Goal: Transaction & Acquisition: Purchase product/service

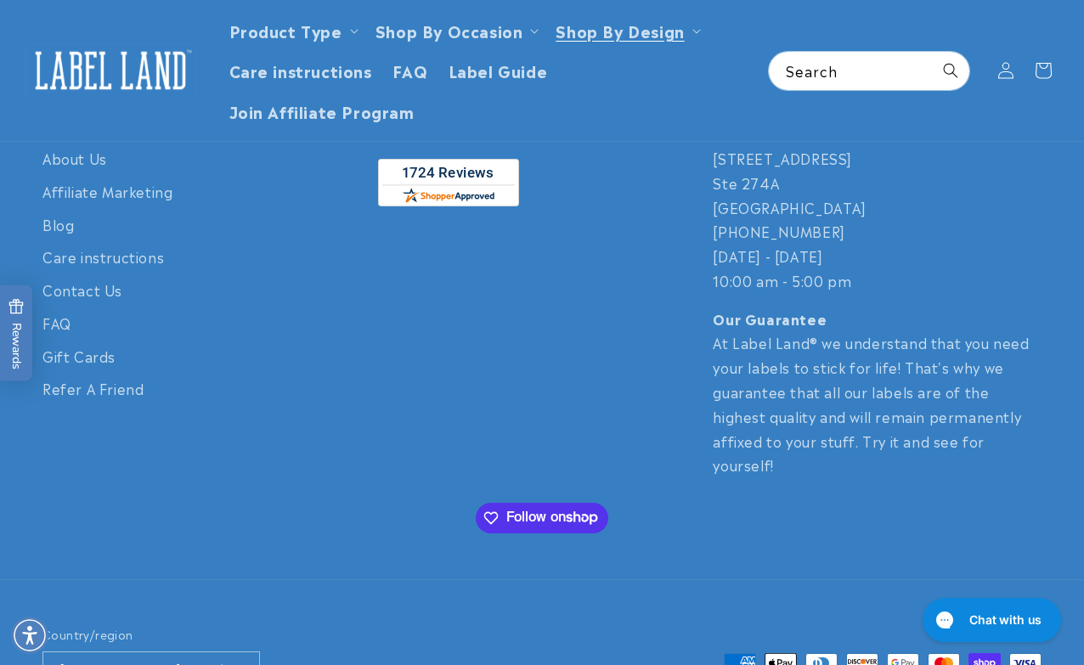
scroll to position [1326, 0]
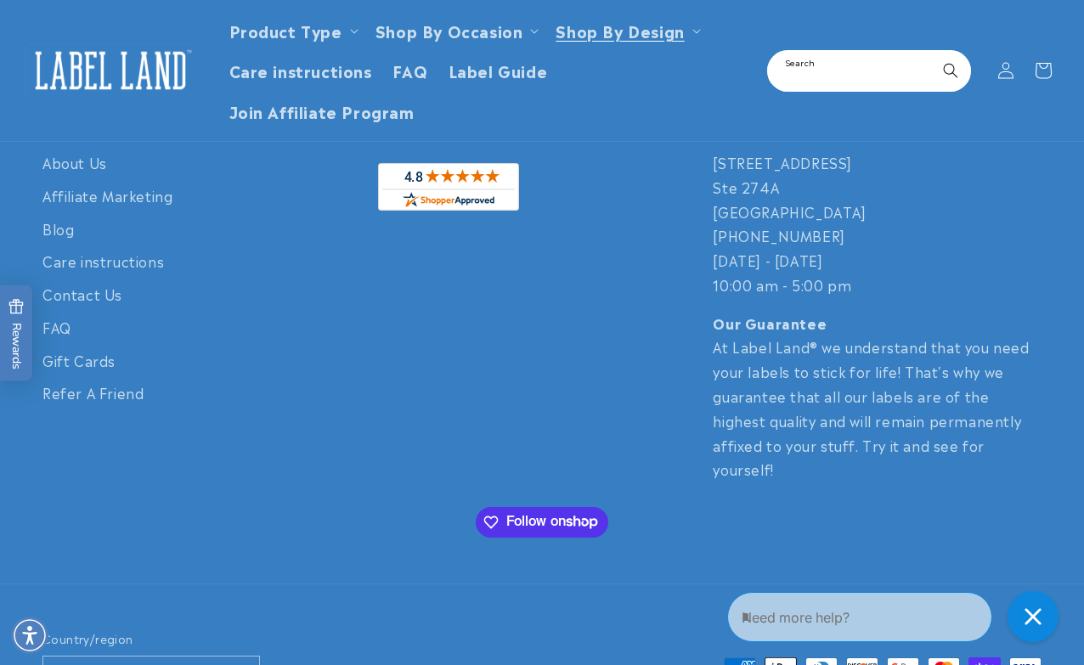
click at [856, 77] on input "Search" at bounding box center [869, 71] width 201 height 38
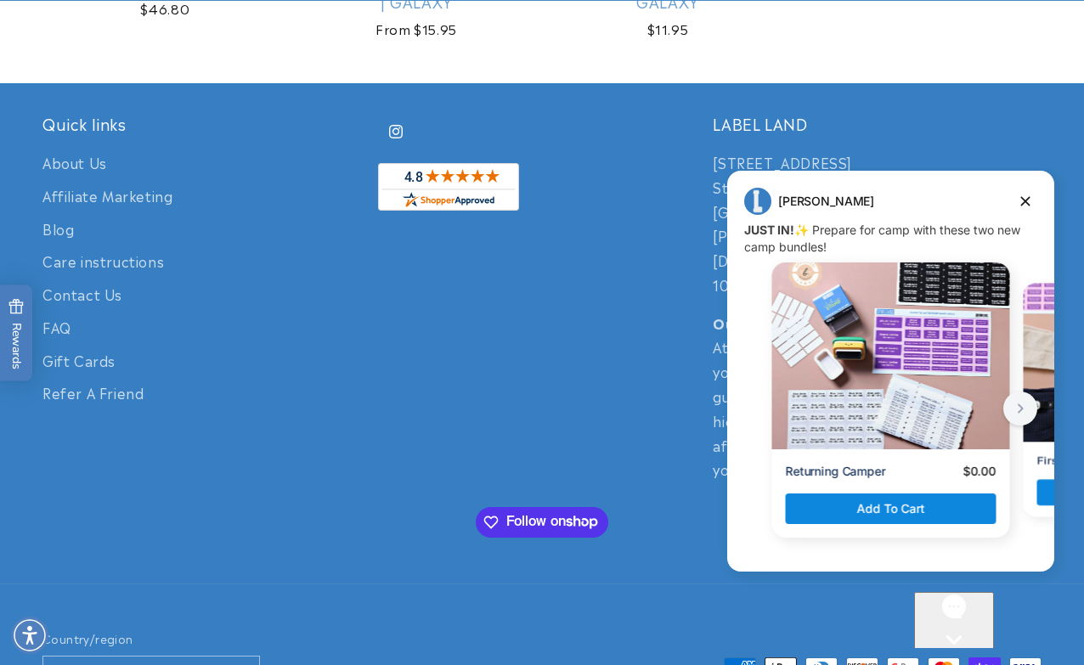
scroll to position [1404, 0]
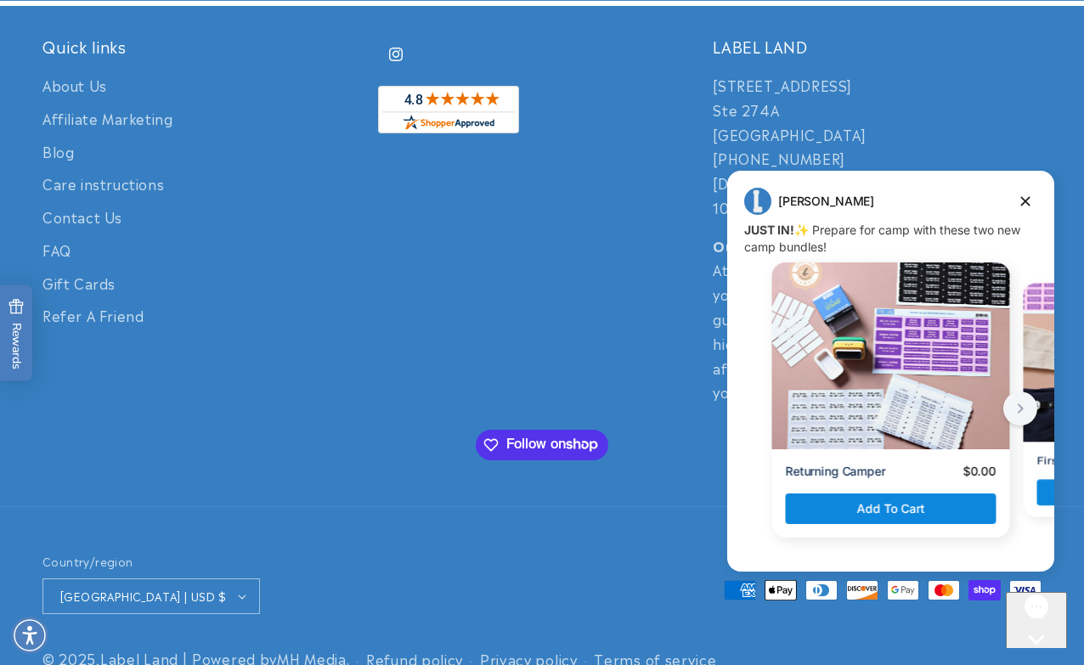
click at [854, 147] on p "250 Cedarbridge Ave. Ste 274A Lakewood, NJ 08701 732-987-3915 Monday - Friday 1…" at bounding box center [877, 146] width 329 height 147
click at [624, 230] on div "Instagram" at bounding box center [542, 221] width 329 height 369
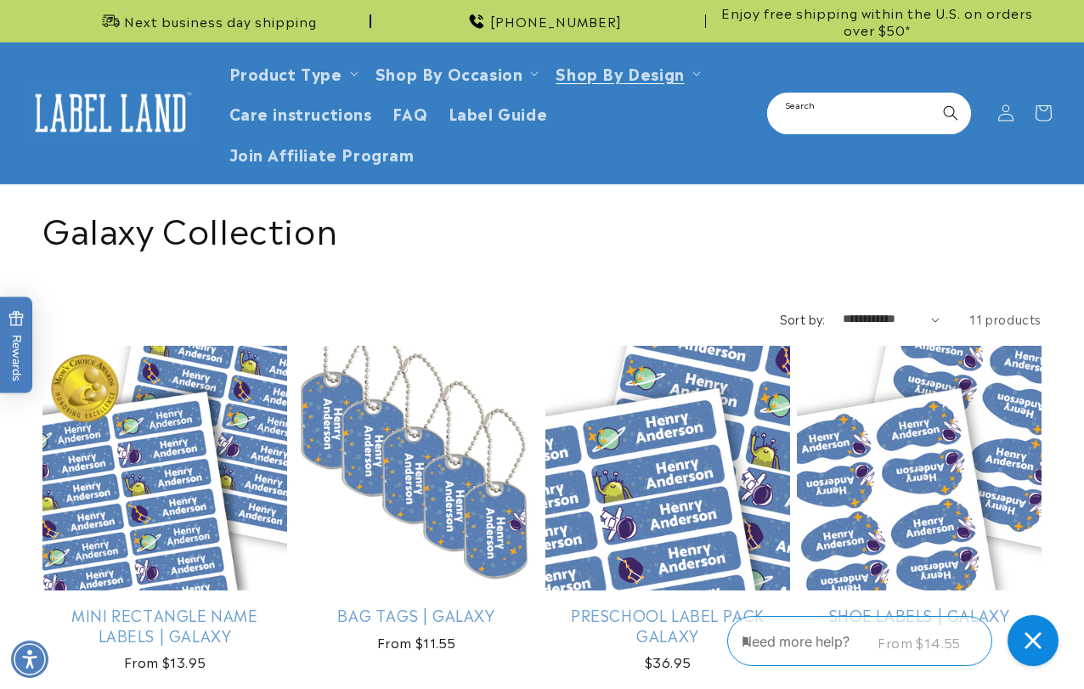
click at [813, 115] on input "Search" at bounding box center [869, 113] width 201 height 38
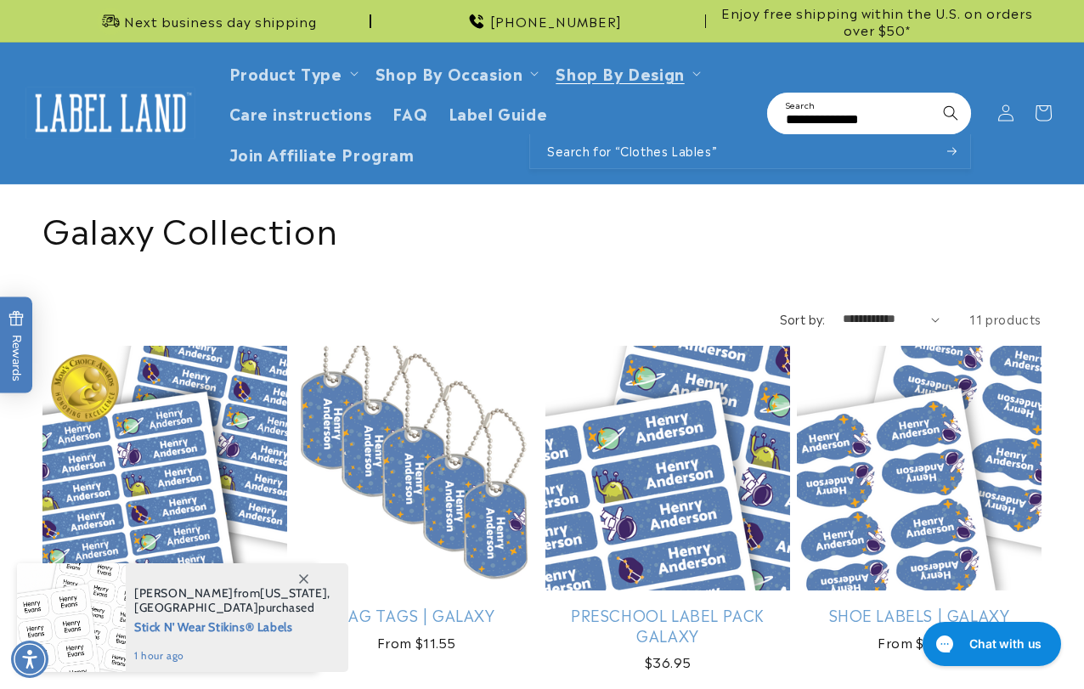
type input "**********"
click at [951, 111] on button "Search" at bounding box center [950, 112] width 37 height 37
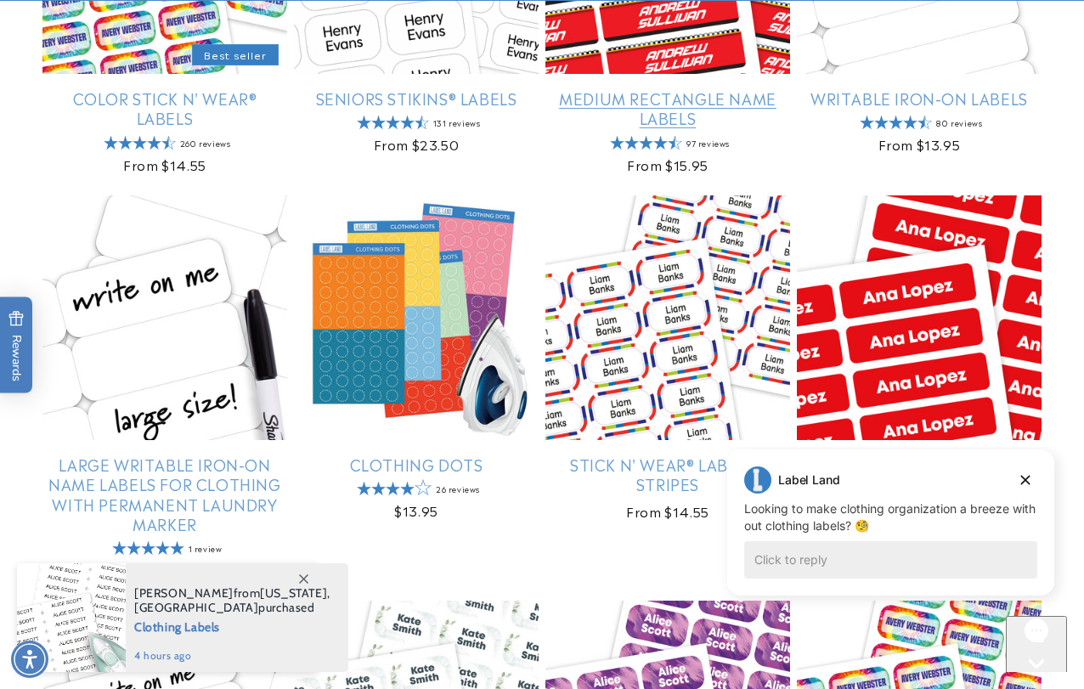
scroll to position [904, 0]
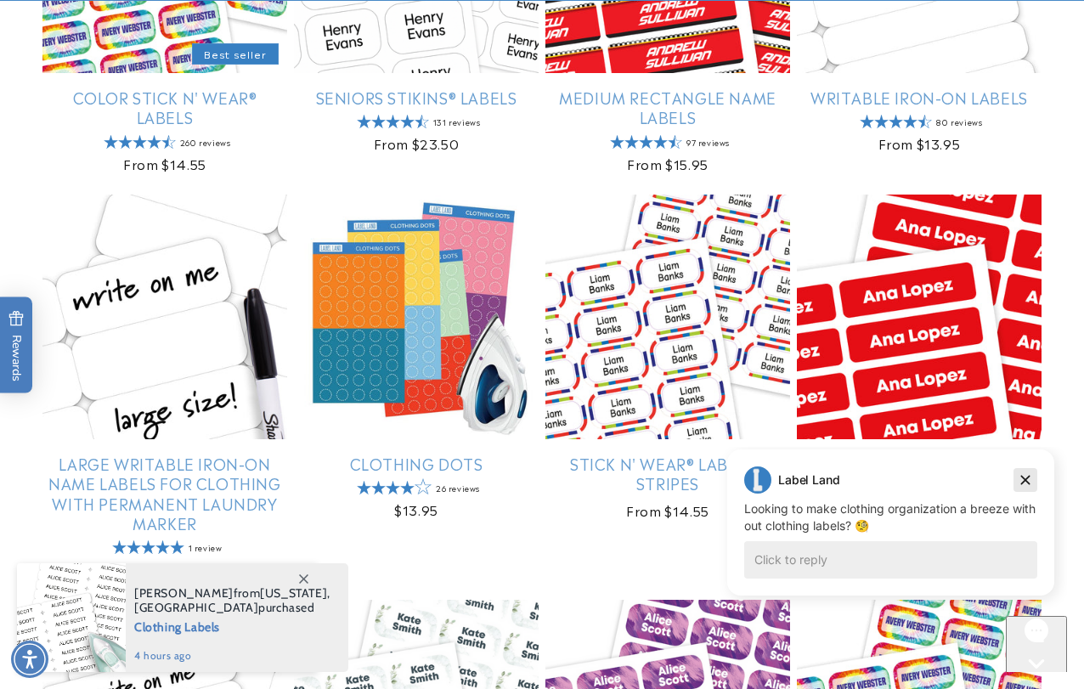
click at [1025, 478] on icon "Dismiss campaign" at bounding box center [1025, 480] width 9 height 9
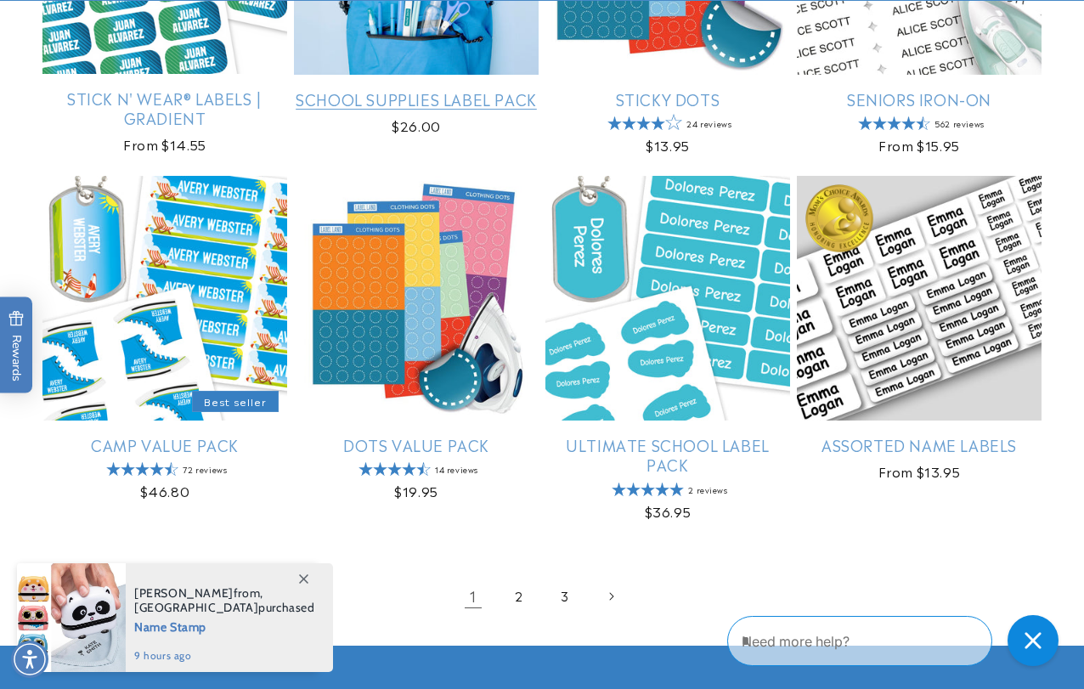
scroll to position [2070, 0]
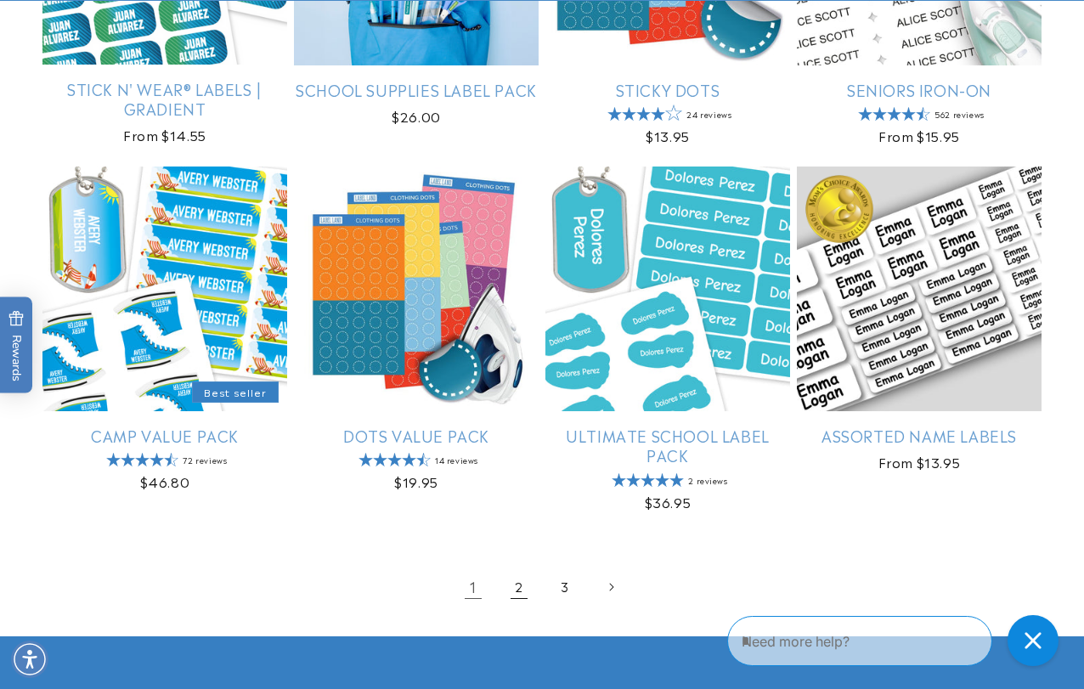
click at [516, 579] on link "2" at bounding box center [518, 586] width 37 height 37
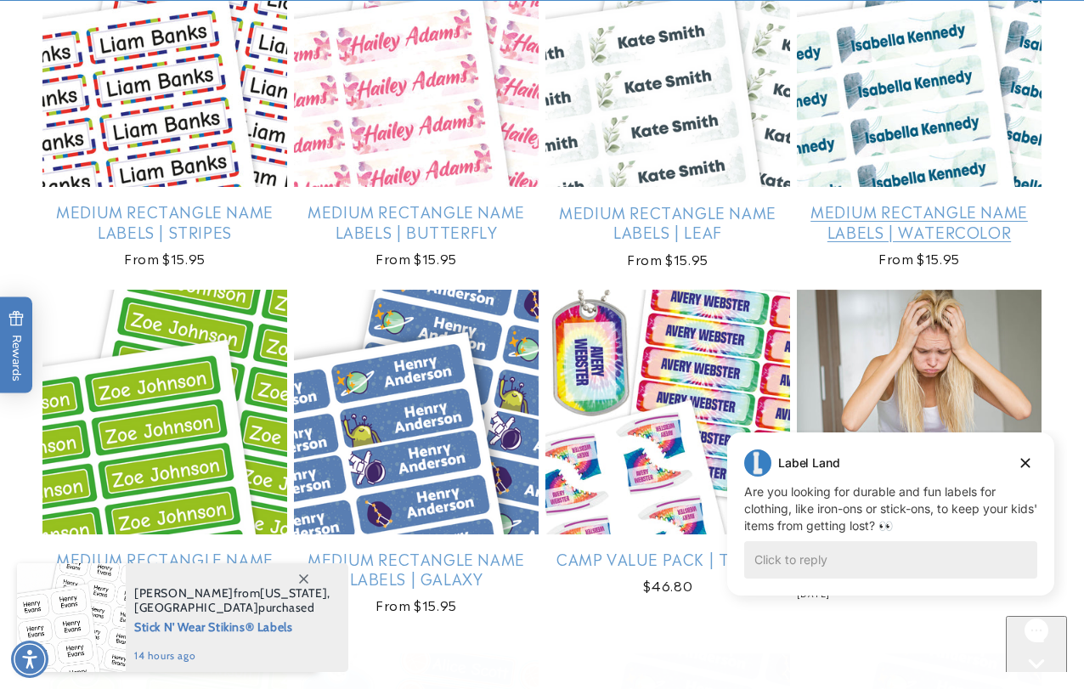
scroll to position [1165, 0]
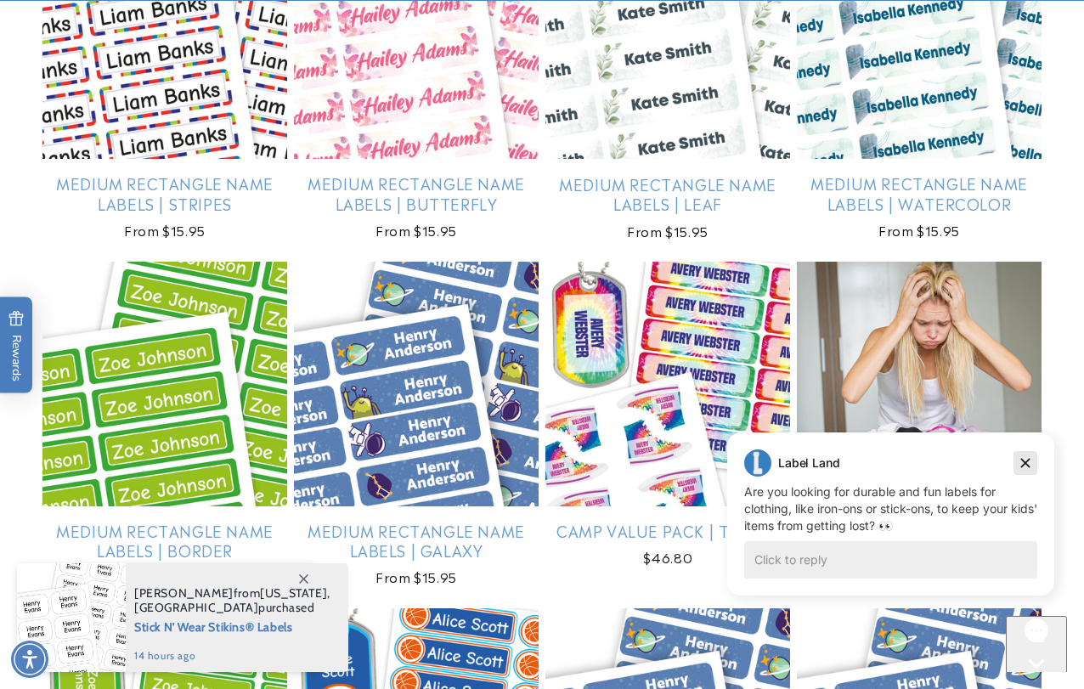
click at [1025, 460] on icon "Dismiss campaign" at bounding box center [1025, 463] width 17 height 20
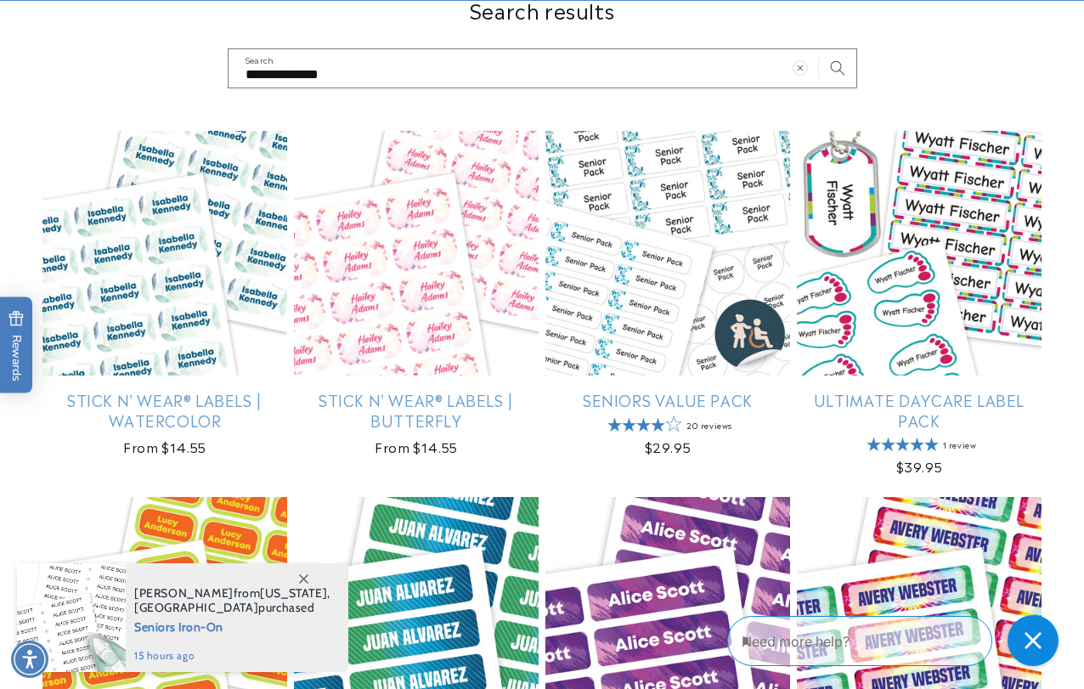
scroll to position [244, 0]
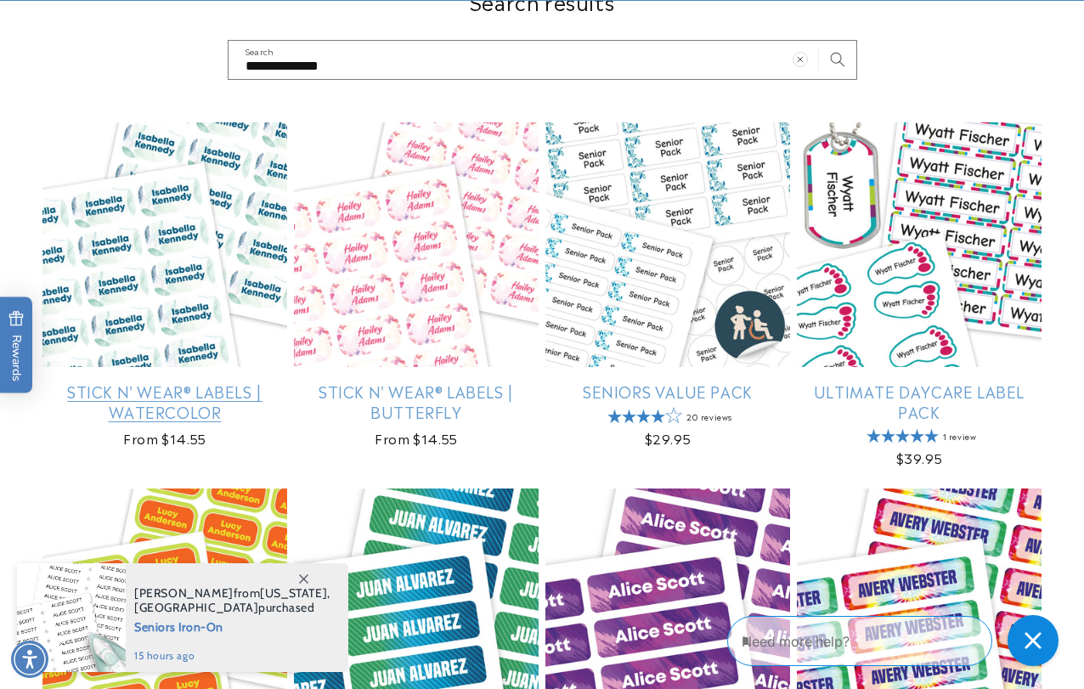
click at [132, 393] on link "Stick N' Wear® Labels | Watercolor" at bounding box center [164, 402] width 245 height 40
click at [139, 392] on link "Stick N' Wear® Labels | Watercolor" at bounding box center [164, 402] width 245 height 40
click at [150, 408] on link "Stick N' Wear® Labels | Watercolor" at bounding box center [164, 402] width 245 height 40
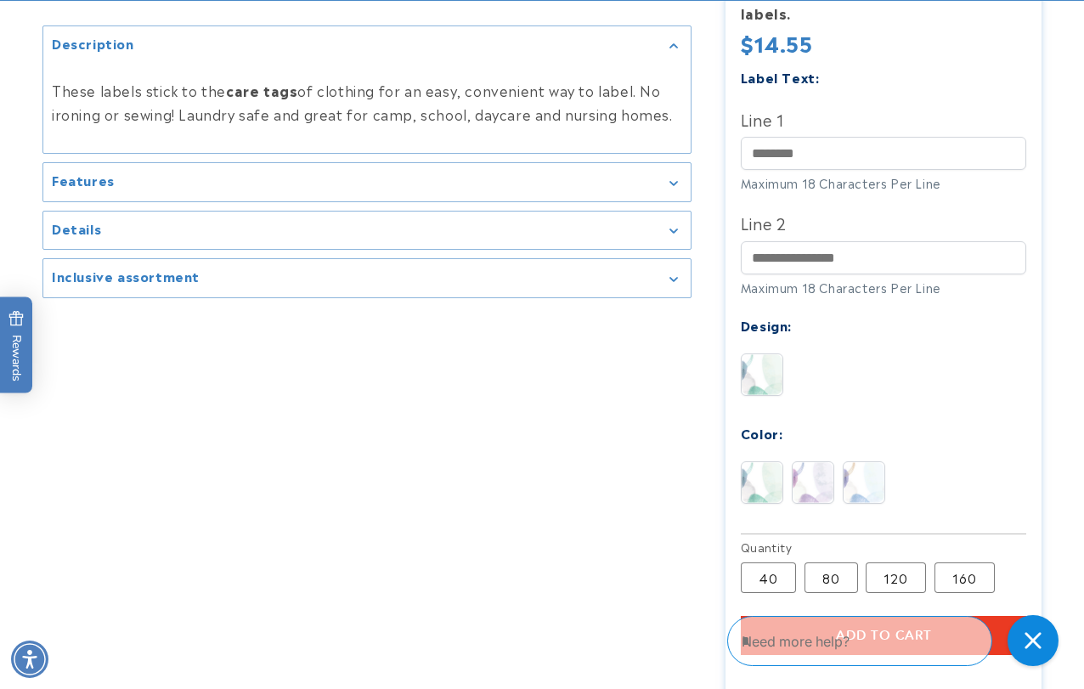
scroll to position [600, 0]
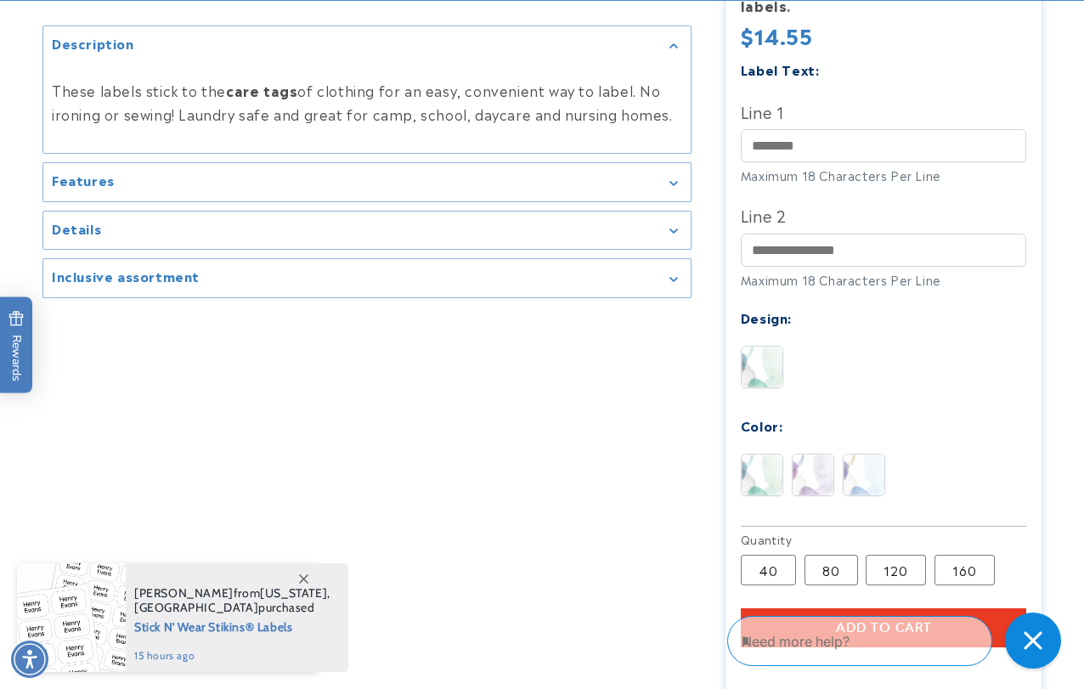
drag, startPoint x: 1041, startPoint y: 636, endPoint x: 854, endPoint y: 628, distance: 187.1
click at [1041, 636] on icon "Close gorgias live chat" at bounding box center [1033, 640] width 19 height 19
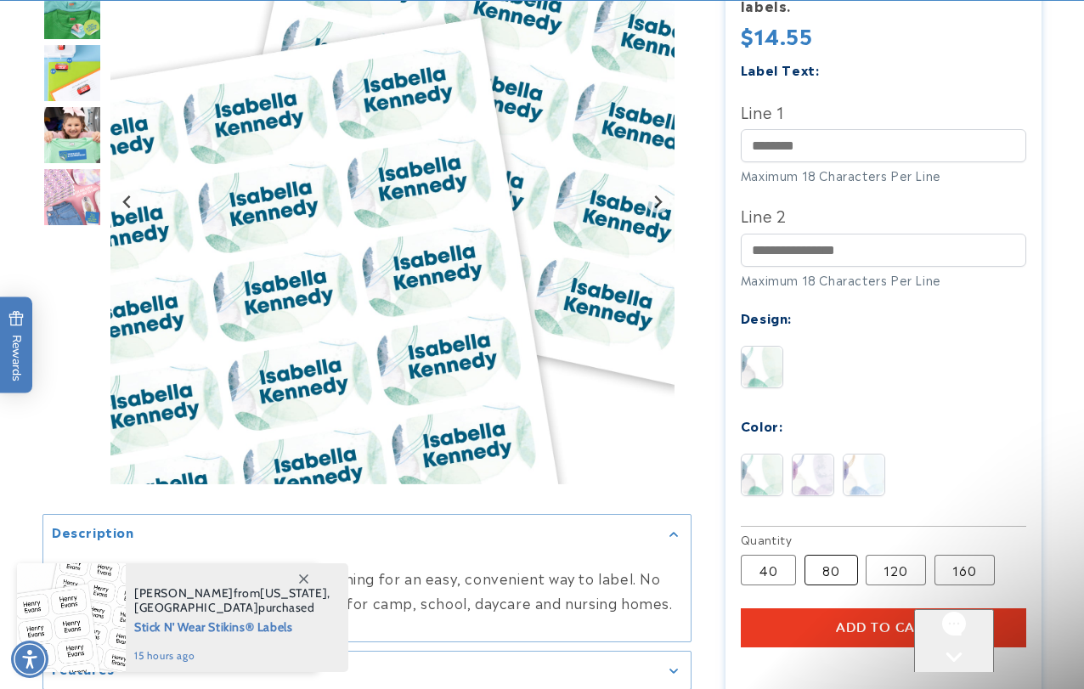
scroll to position [0, 0]
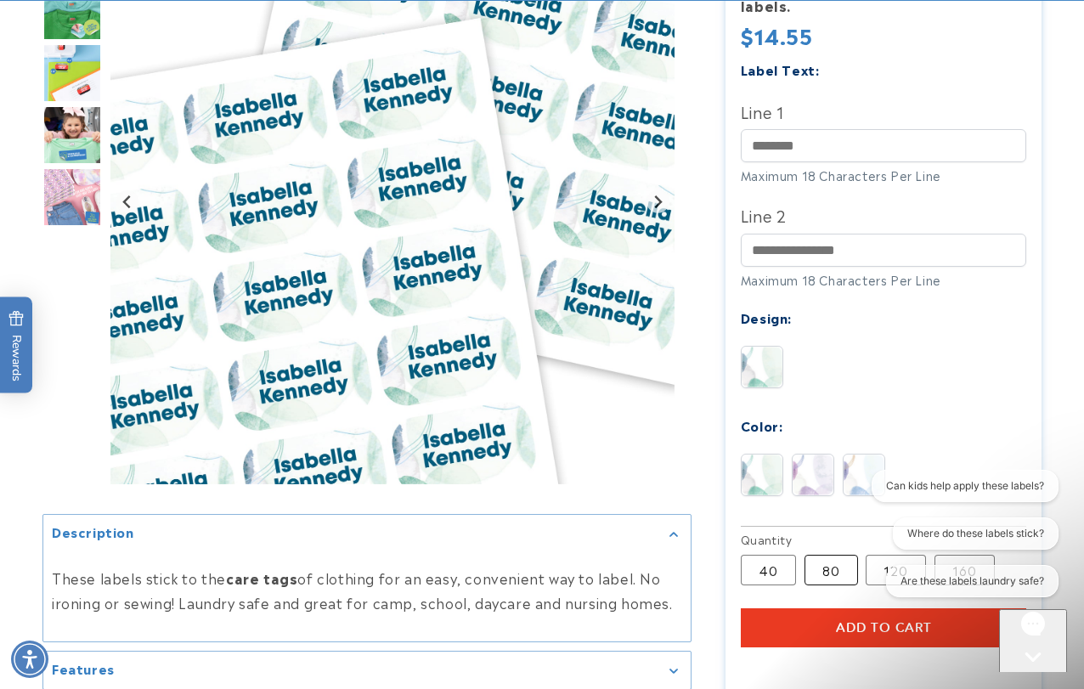
click at [827, 566] on label "80 Variant sold out or unavailable" at bounding box center [832, 570] width 54 height 31
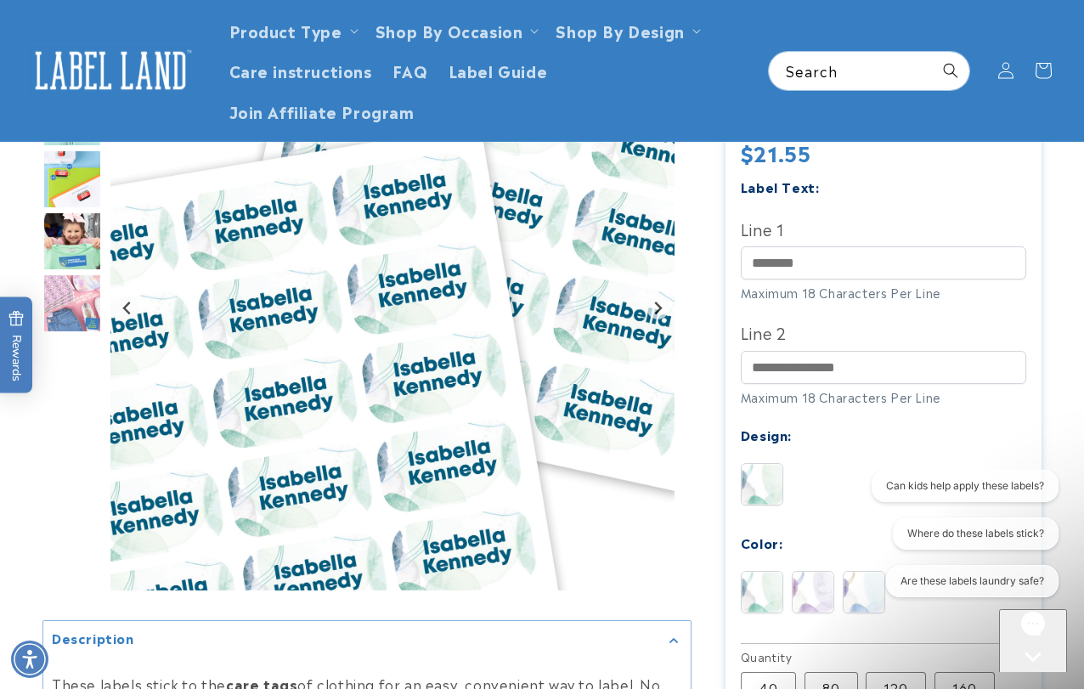
scroll to position [299, 0]
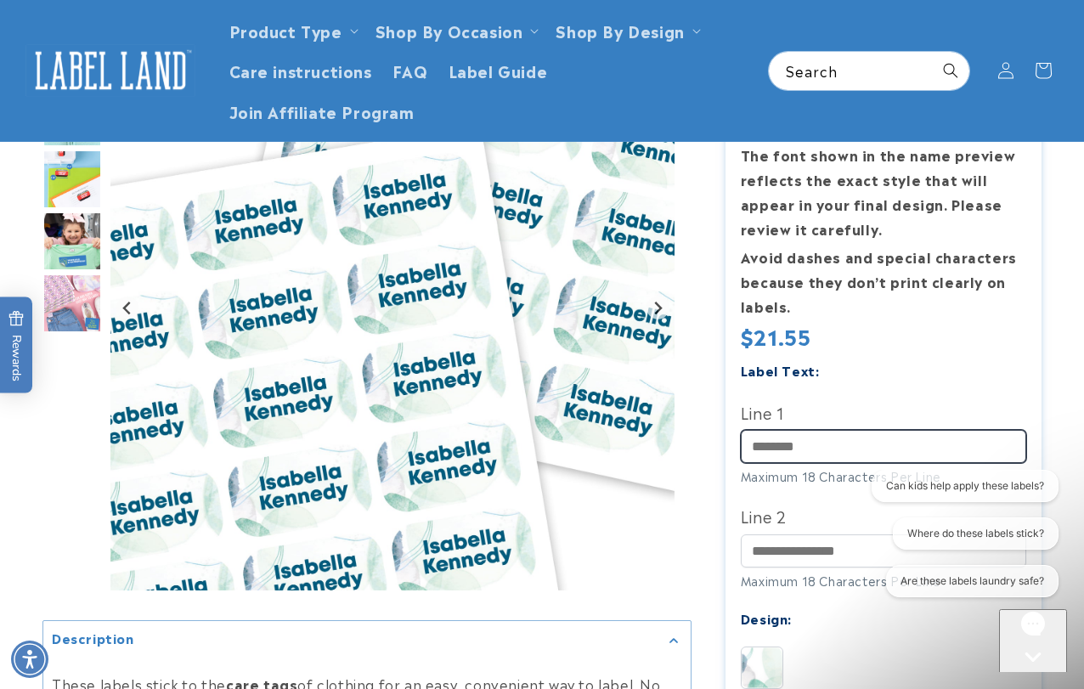
click at [788, 440] on input "Line 1" at bounding box center [884, 446] width 286 height 33
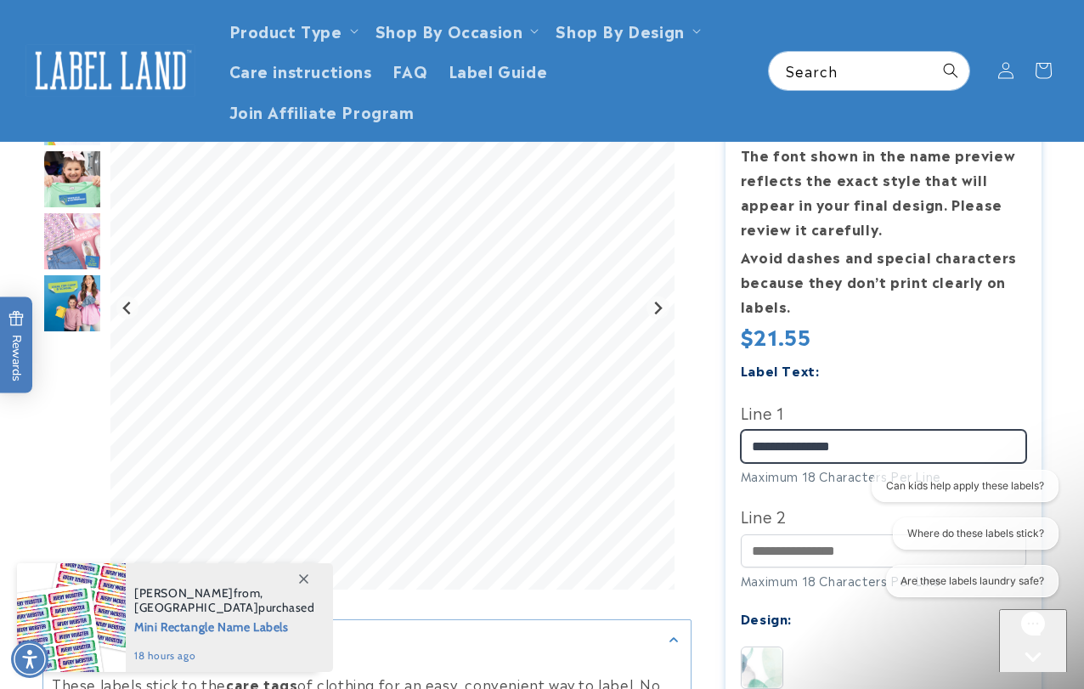
type input "**********"
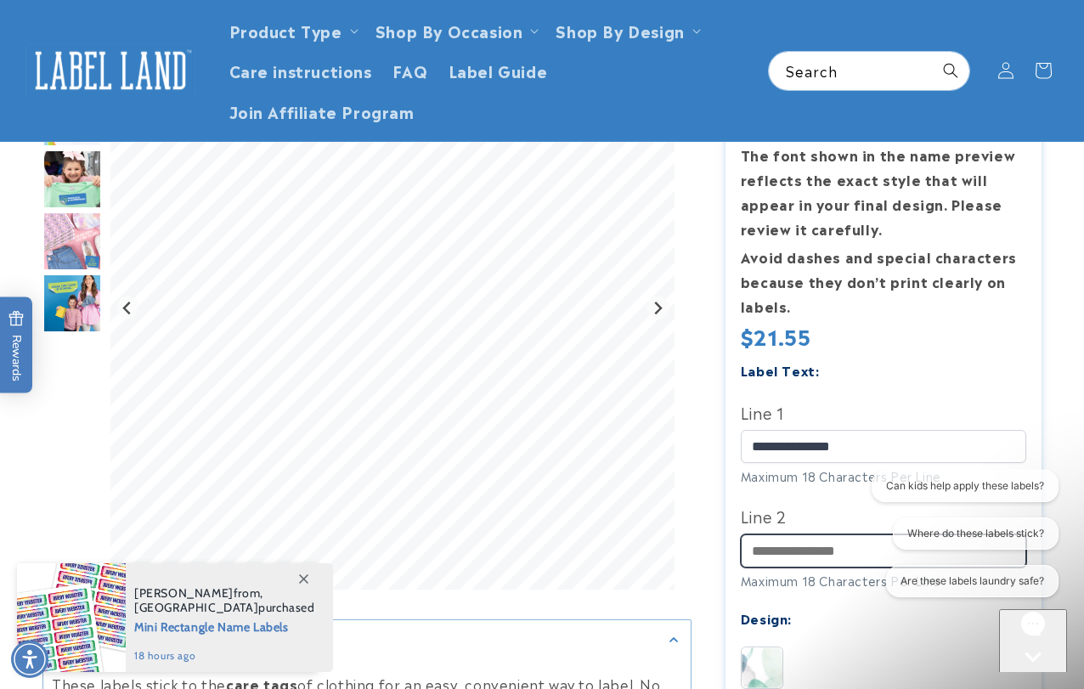
click at [780, 541] on input "Line 2" at bounding box center [884, 550] width 286 height 33
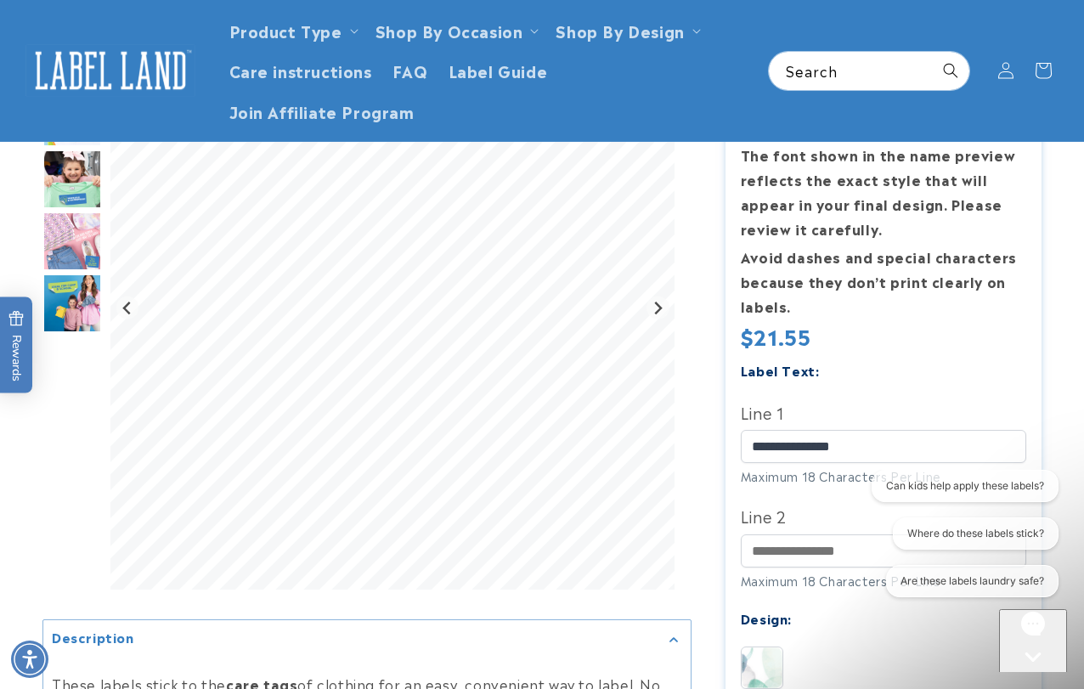
click at [988, 369] on div "Label Text:" at bounding box center [884, 370] width 286 height 23
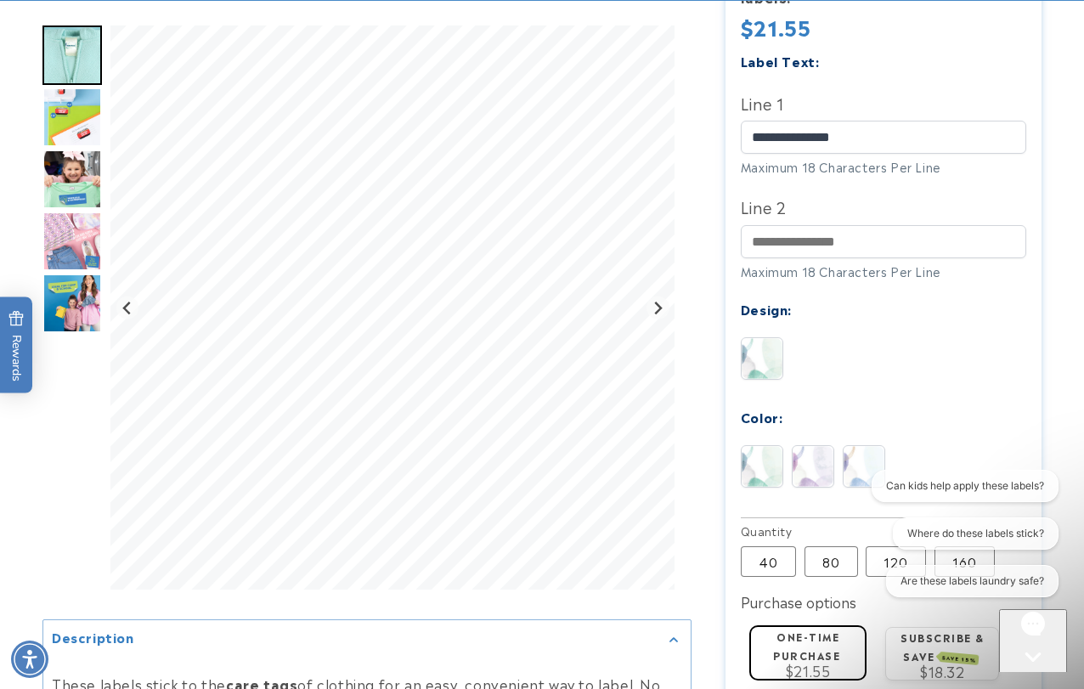
scroll to position [620, 0]
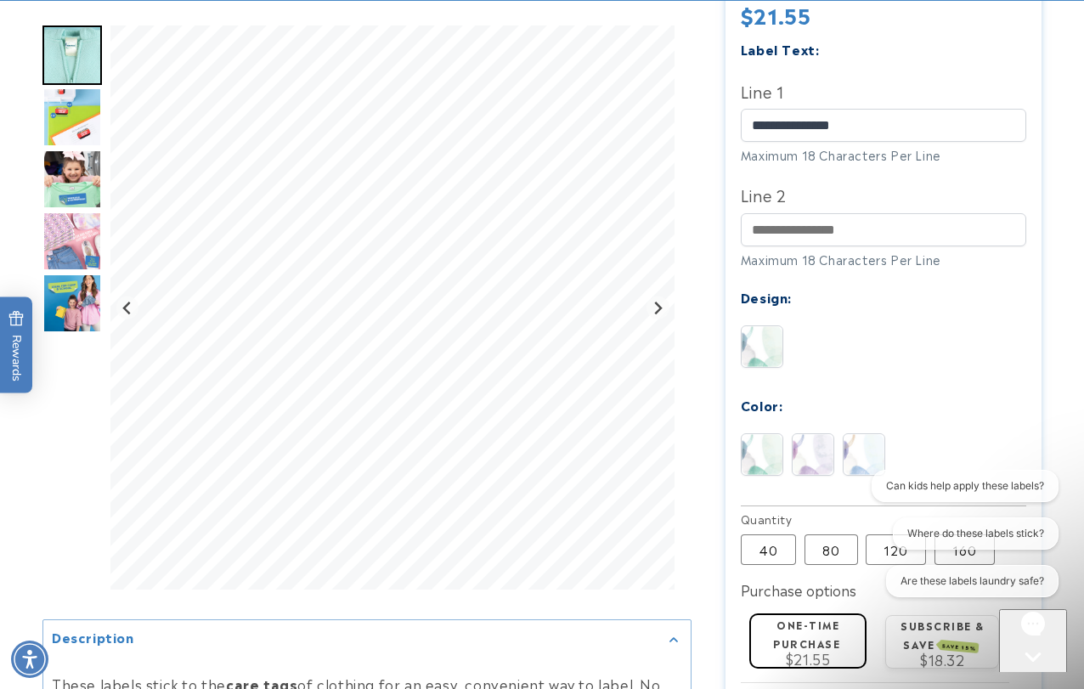
click at [816, 448] on img at bounding box center [813, 454] width 41 height 41
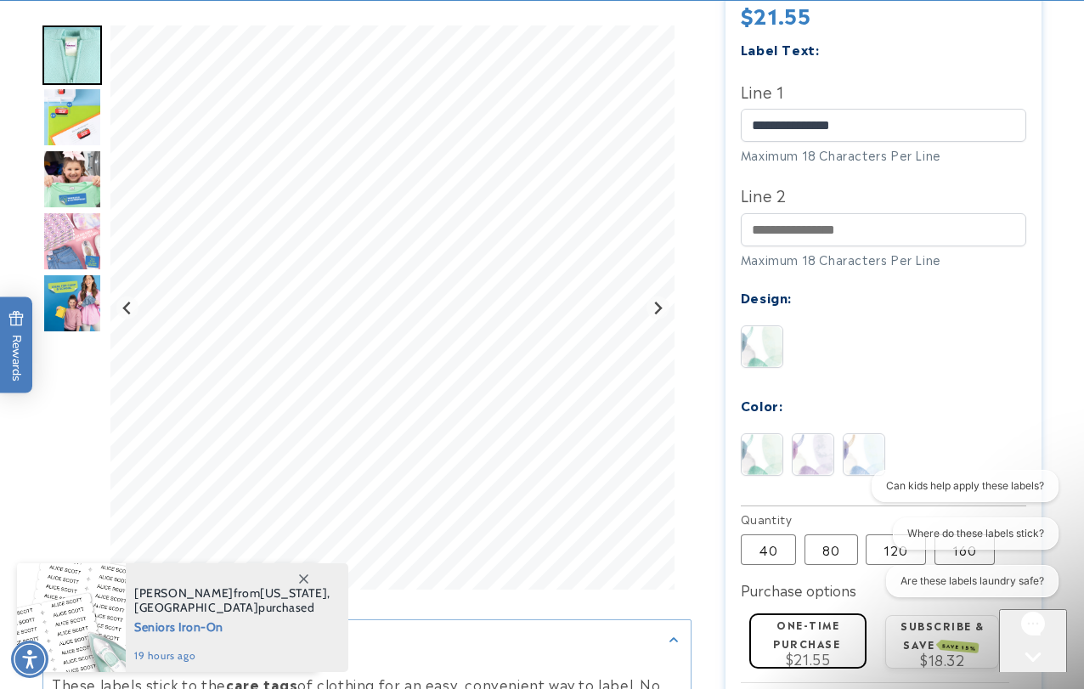
click at [768, 449] on img at bounding box center [762, 454] width 41 height 41
click at [856, 449] on img at bounding box center [864, 454] width 41 height 41
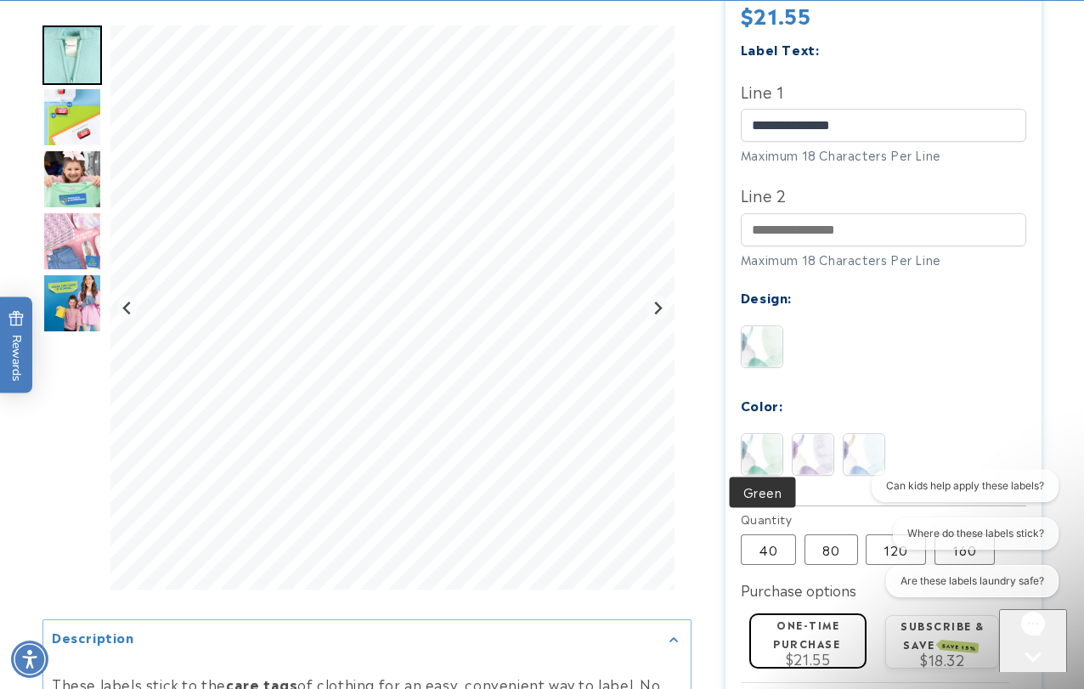
click at [750, 438] on img at bounding box center [762, 454] width 41 height 41
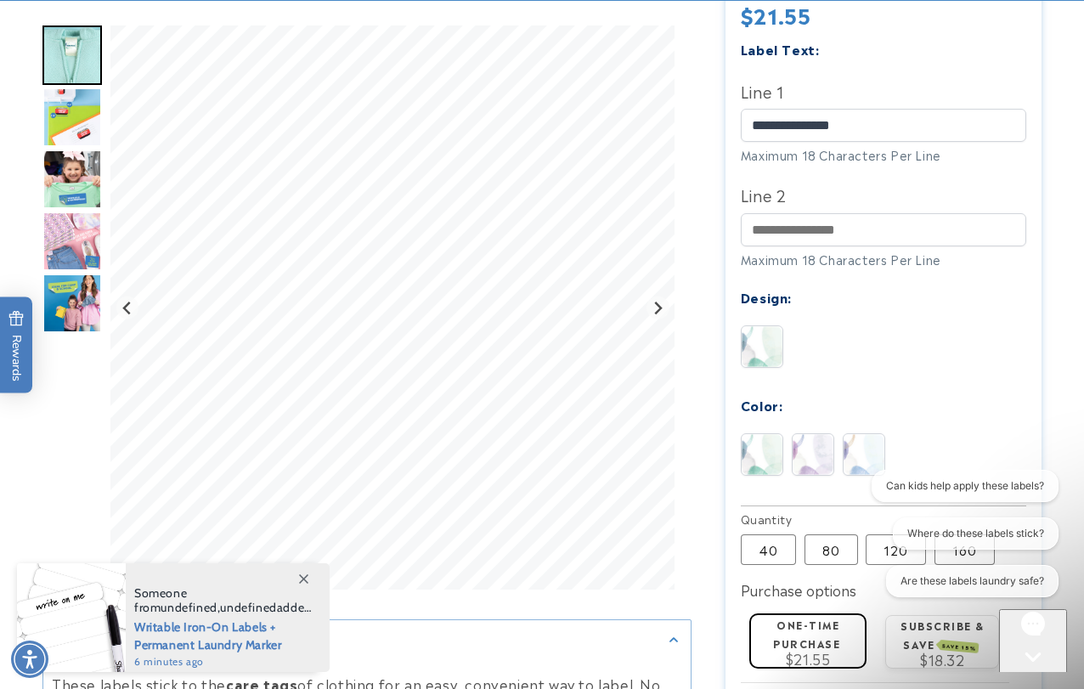
click at [813, 447] on img at bounding box center [813, 454] width 41 height 41
click at [857, 443] on img at bounding box center [864, 454] width 41 height 41
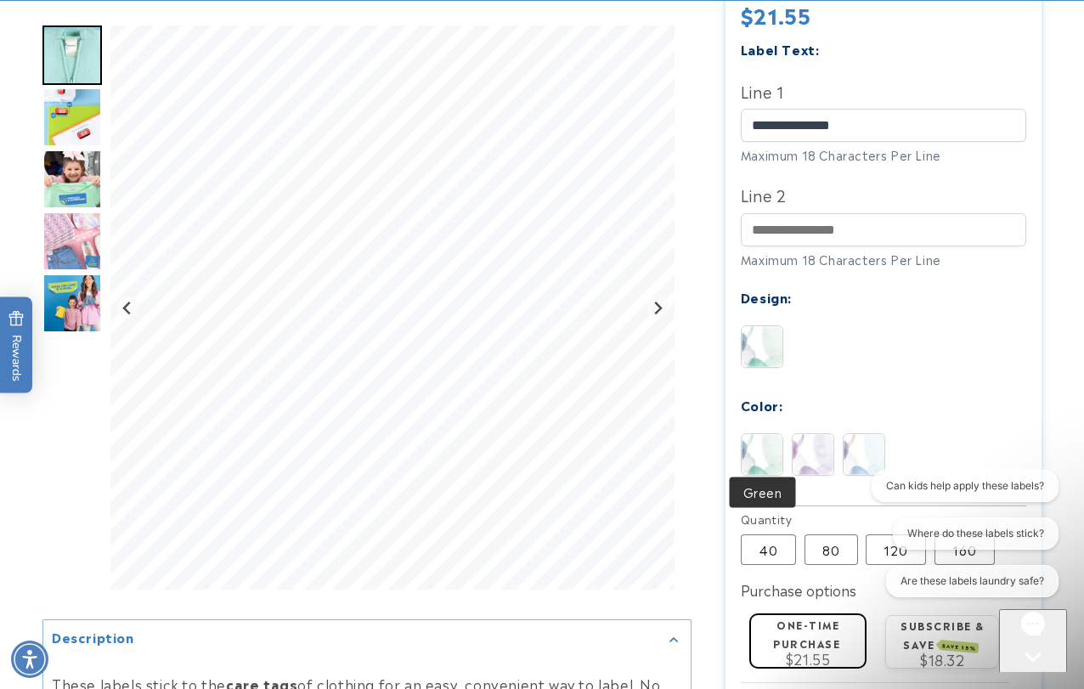
click at [760, 434] on img at bounding box center [762, 454] width 41 height 41
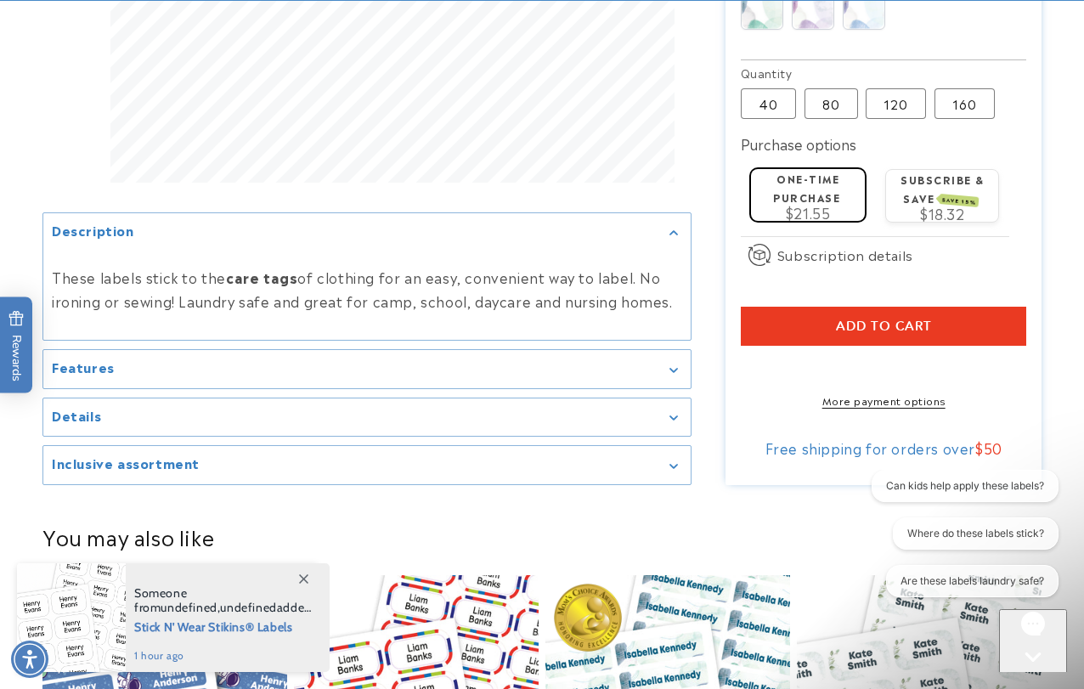
scroll to position [1074, 0]
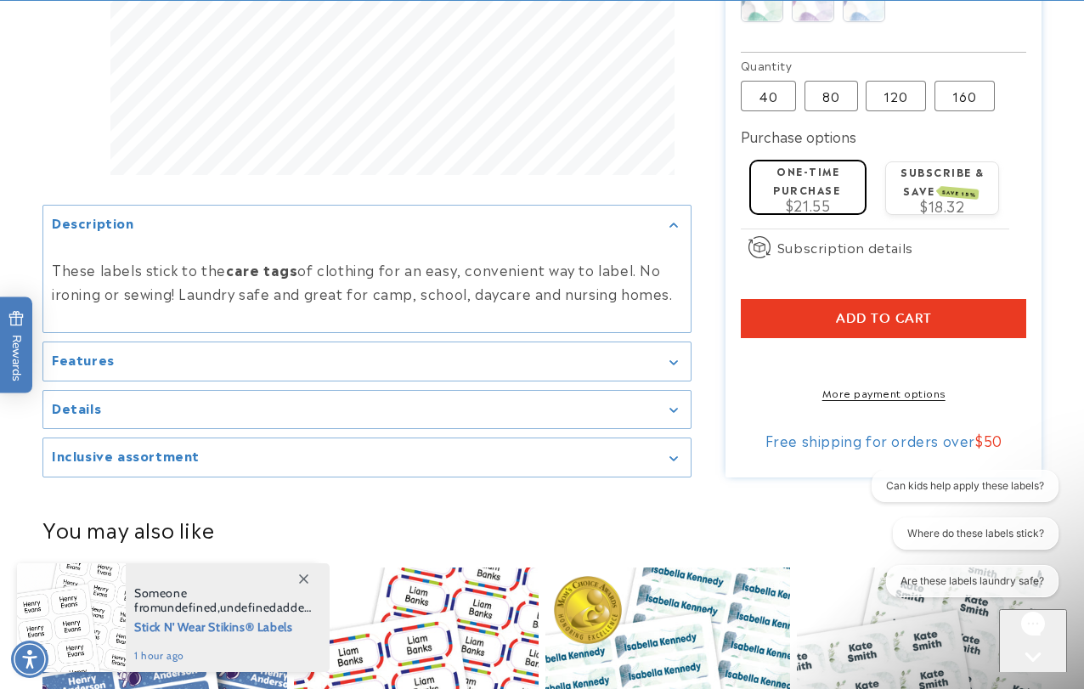
click at [873, 311] on span "Add to cart" at bounding box center [884, 318] width 96 height 15
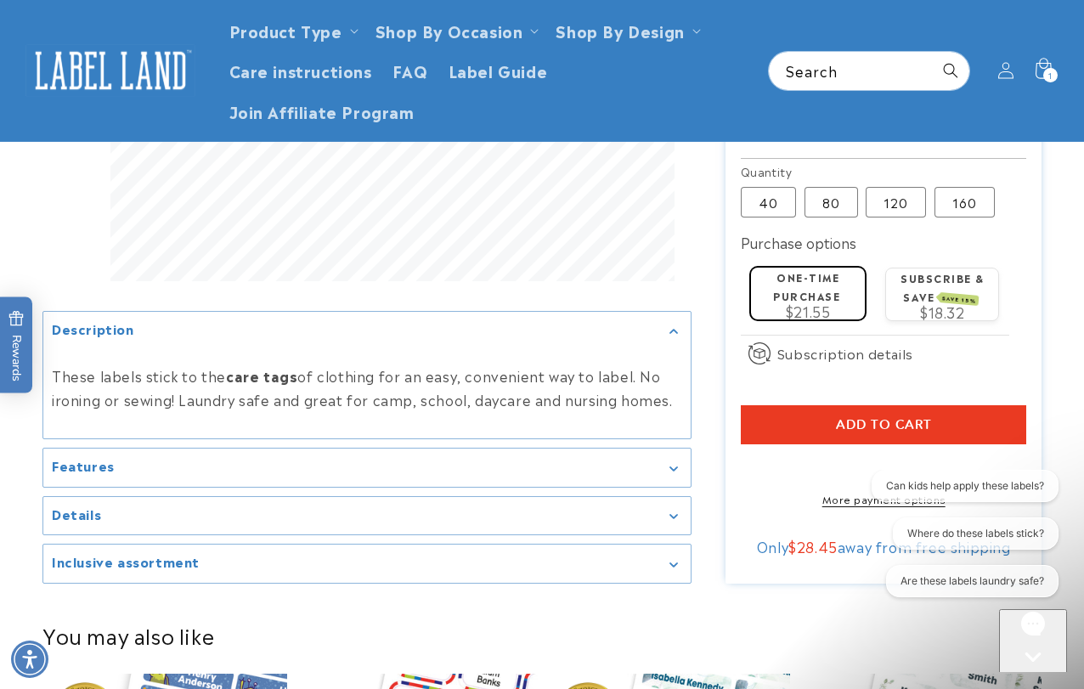
scroll to position [864, 0]
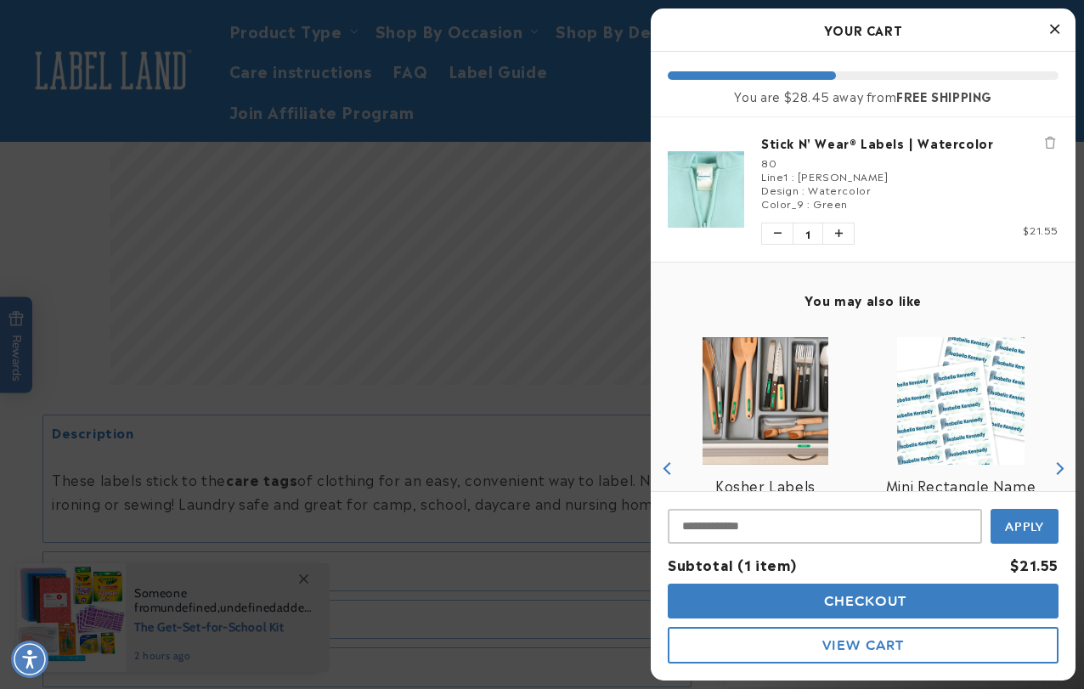
click at [873, 600] on span "Checkout" at bounding box center [864, 601] width 88 height 16
